Goal: Task Accomplishment & Management: Manage account settings

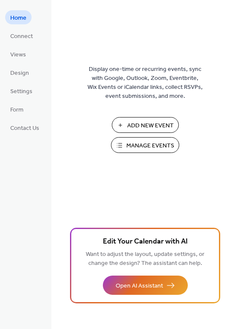
click at [131, 144] on span "Manage Events" at bounding box center [151, 145] width 48 height 9
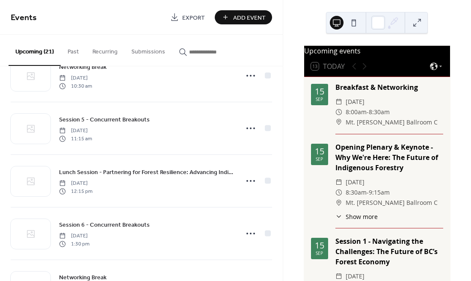
scroll to position [716, 0]
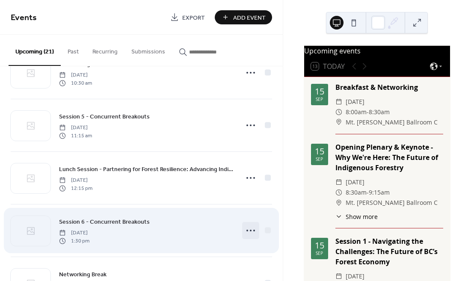
click at [248, 229] on icon at bounding box center [251, 231] width 14 height 14
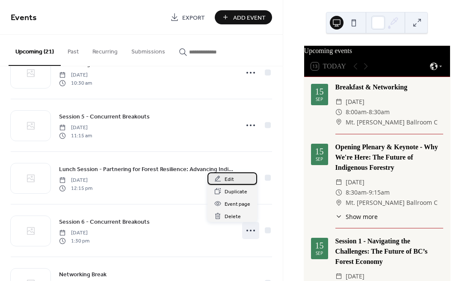
click at [233, 183] on div "Edit" at bounding box center [232, 178] width 50 height 12
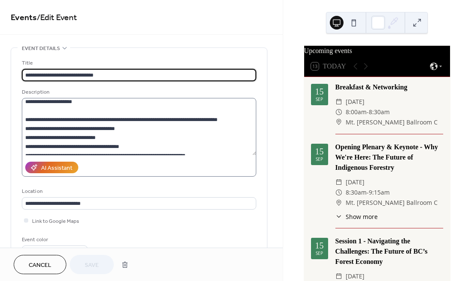
scroll to position [162, 0]
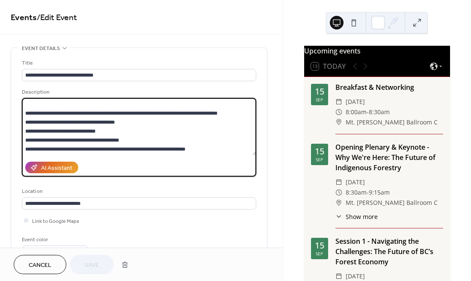
drag, startPoint x: 222, startPoint y: 150, endPoint x: 53, endPoint y: 151, distance: 168.4
click at [53, 151] on textarea at bounding box center [139, 126] width 234 height 57
